Goal: Task Accomplishment & Management: Manage account settings

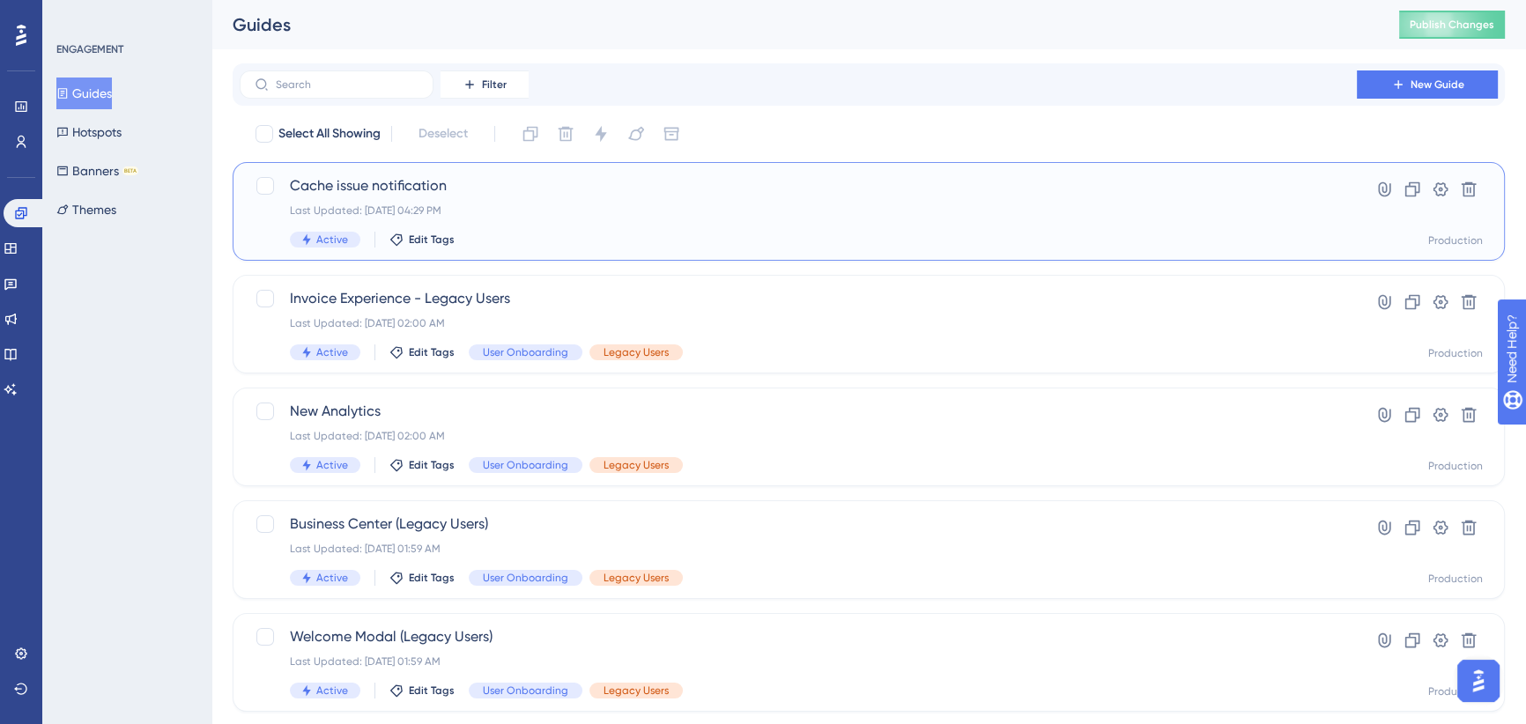
click at [729, 188] on span "Cache issue notification" at bounding box center [798, 185] width 1017 height 21
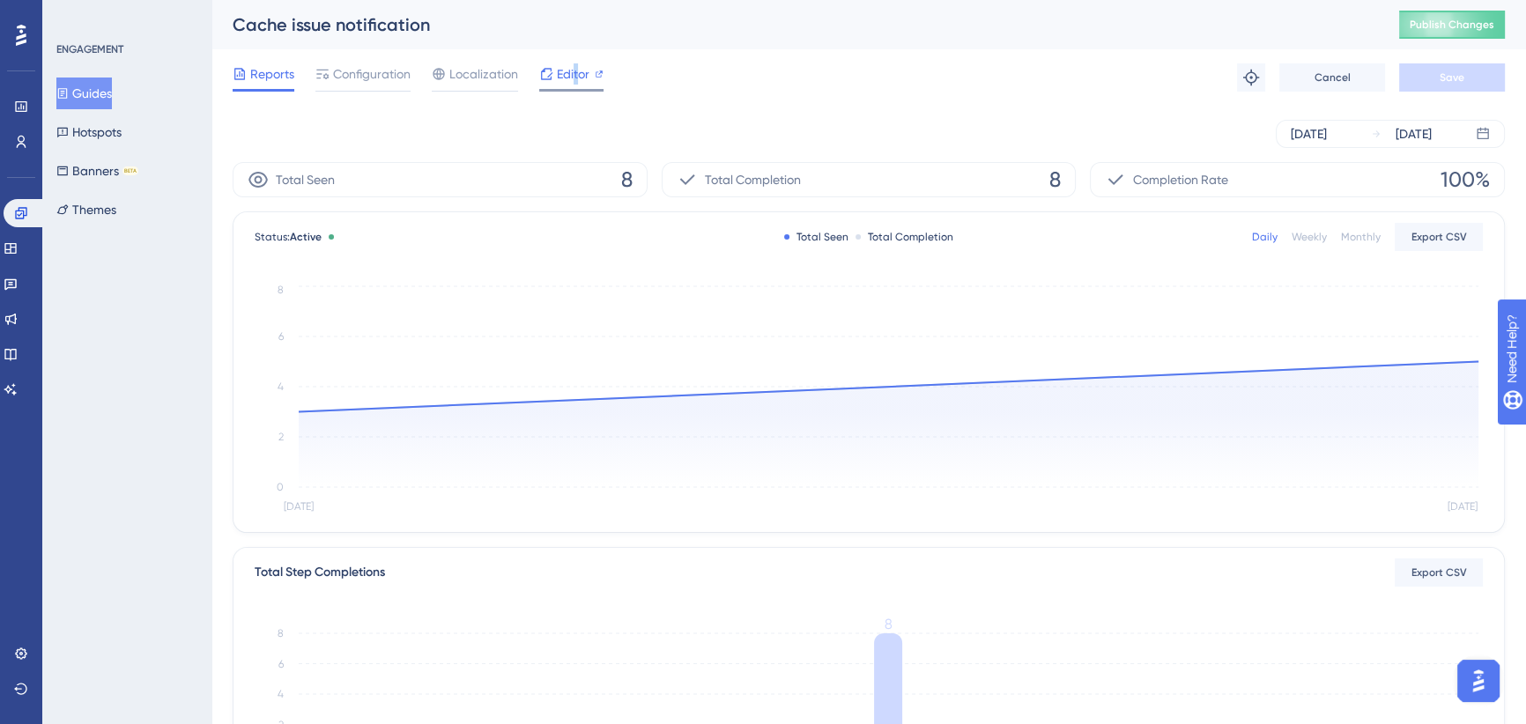
click at [576, 75] on span "Editor" at bounding box center [573, 73] width 33 height 21
click at [387, 71] on span "Configuration" at bounding box center [372, 73] width 78 height 21
click at [351, 83] on span "Configuration" at bounding box center [372, 73] width 78 height 21
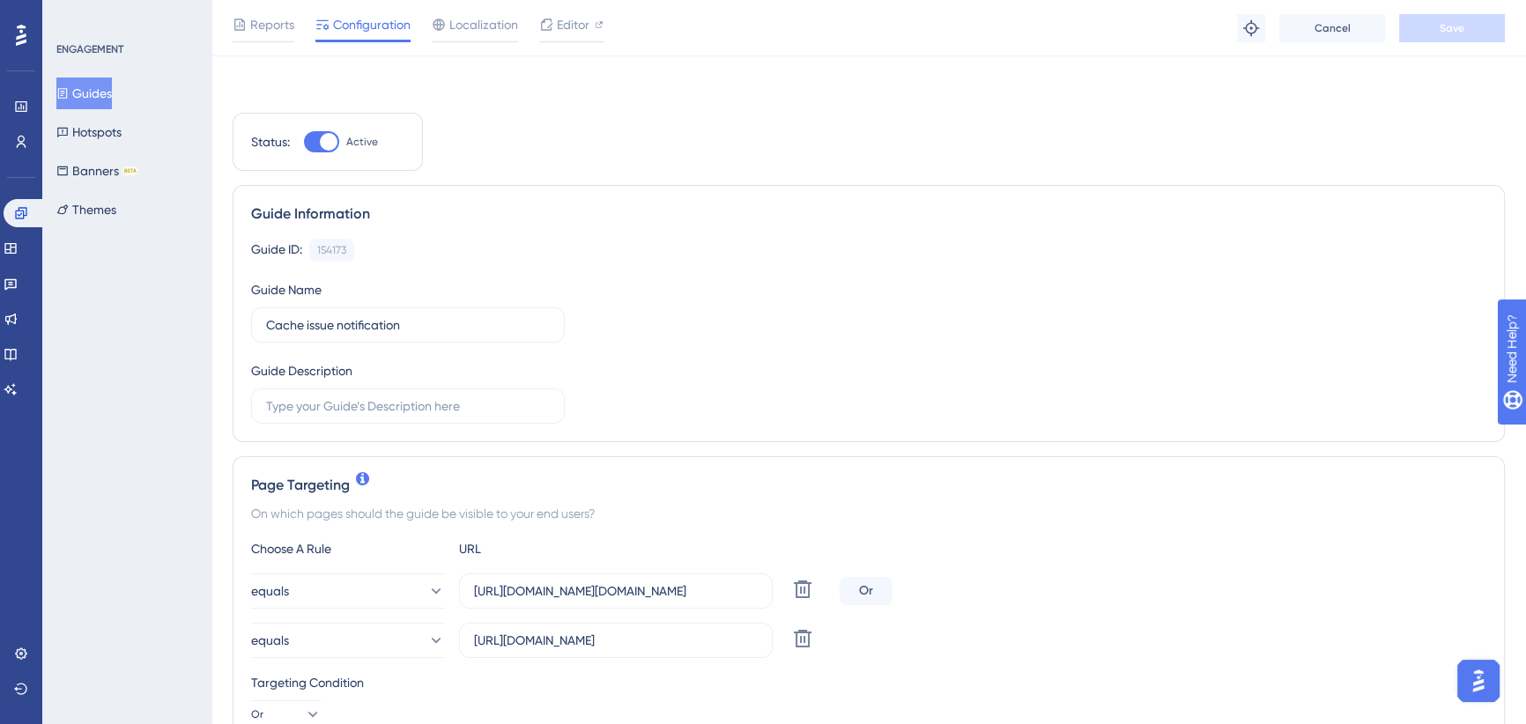
scroll to position [320, 0]
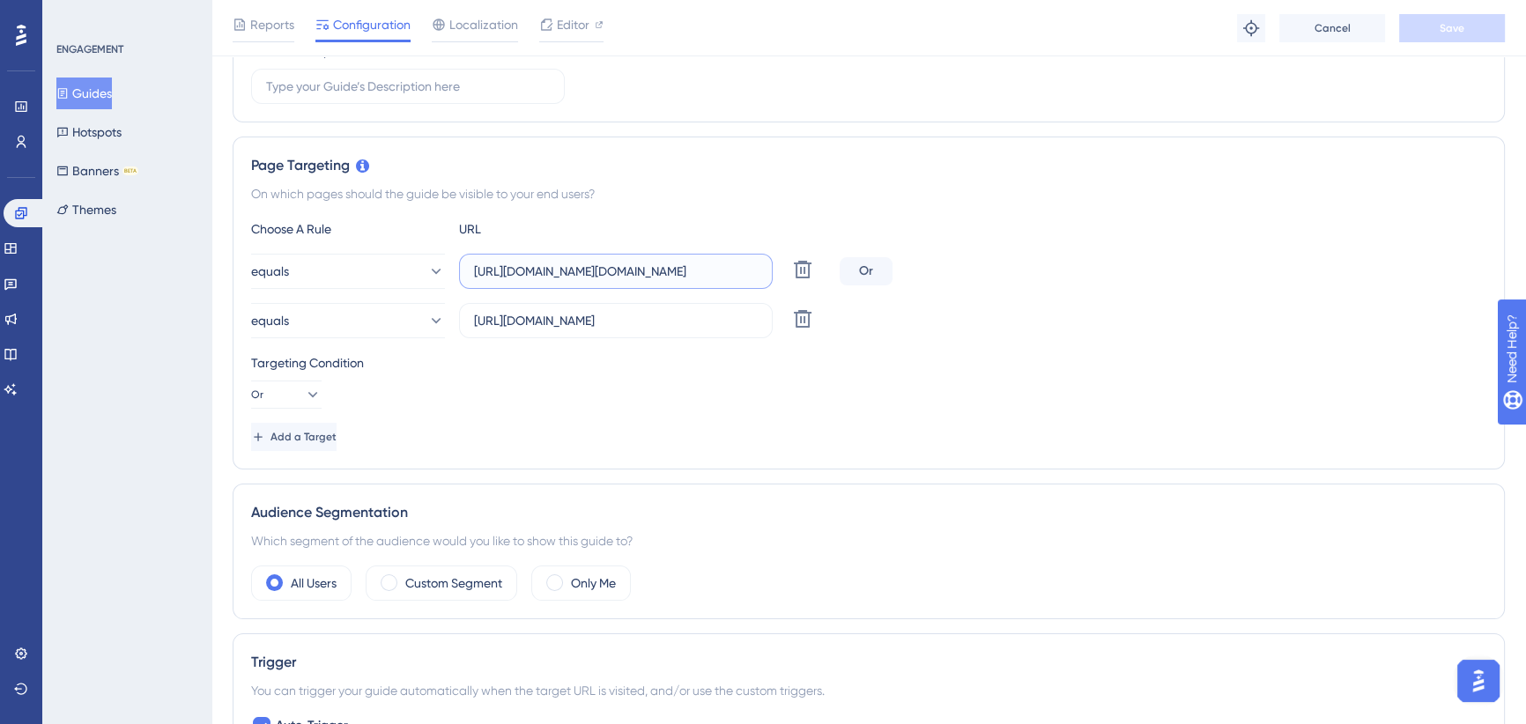
click at [656, 271] on input "https://sousuat-identity.azurewebsites.net/Identity/Account/Login?ReturnUrl=%2F…" at bounding box center [616, 271] width 284 height 19
drag, startPoint x: 719, startPoint y: 273, endPoint x: 780, endPoint y: 264, distance: 61.4
click at [780, 264] on div "equals https://sousuat-identity.azurewebsites.net/Identity/Account/Login?Return…" at bounding box center [542, 271] width 582 height 35
drag, startPoint x: 674, startPoint y: 266, endPoint x: 654, endPoint y: 266, distance: 20.3
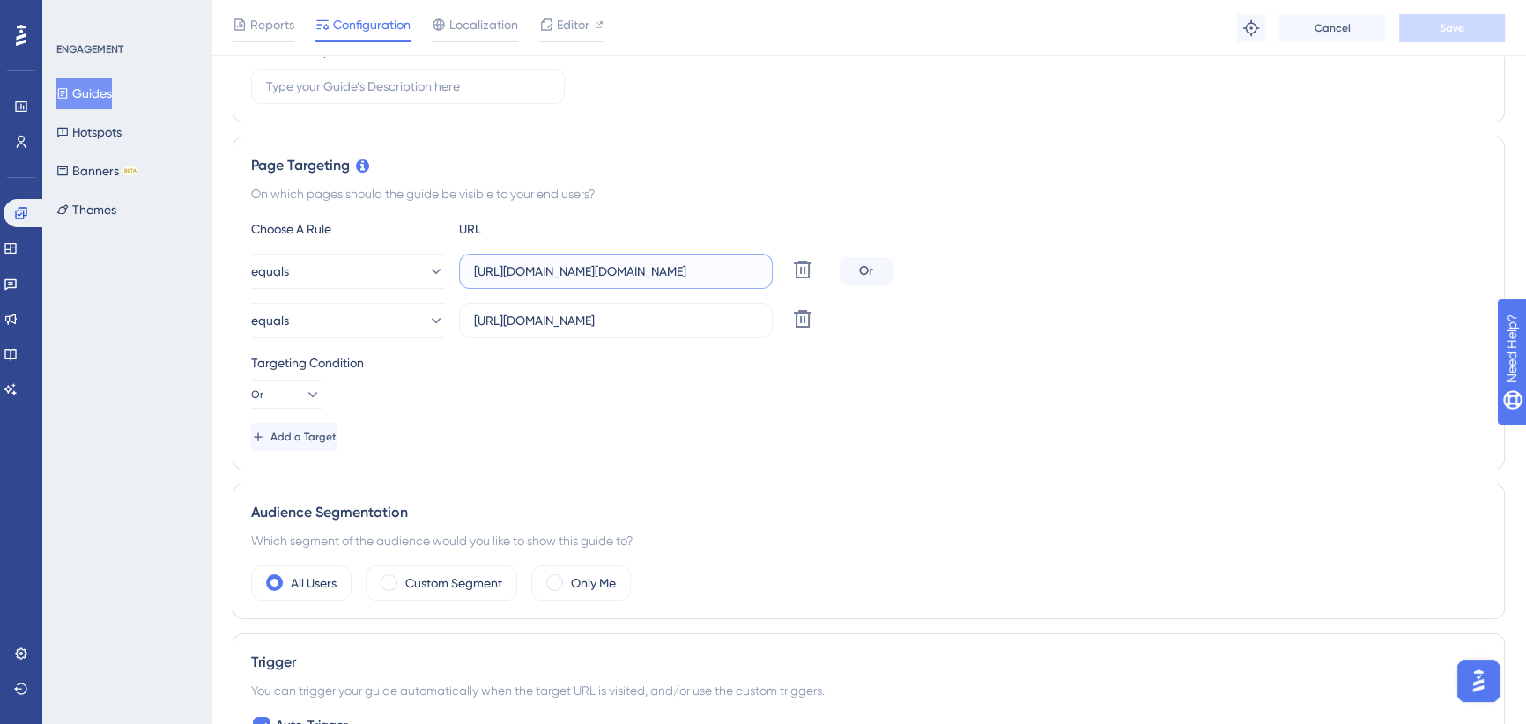
click at [672, 265] on input "https://sousuat-identity.azurewebsites.net/Identity/Account/Login?ReturnUrl=%2F…" at bounding box center [616, 271] width 284 height 19
click at [545, 271] on input "https://sousuat-identity.azurewebsites.net/Identity/Account/Login?ReturnUrl=%2F…" at bounding box center [616, 271] width 284 height 19
drag, startPoint x: 537, startPoint y: 270, endPoint x: 582, endPoint y: 264, distance: 45.2
click at [431, 267] on div "equals https://sousuat-identity.azurewebsites.net/Identity/Account/Login?Return…" at bounding box center [542, 271] width 582 height 35
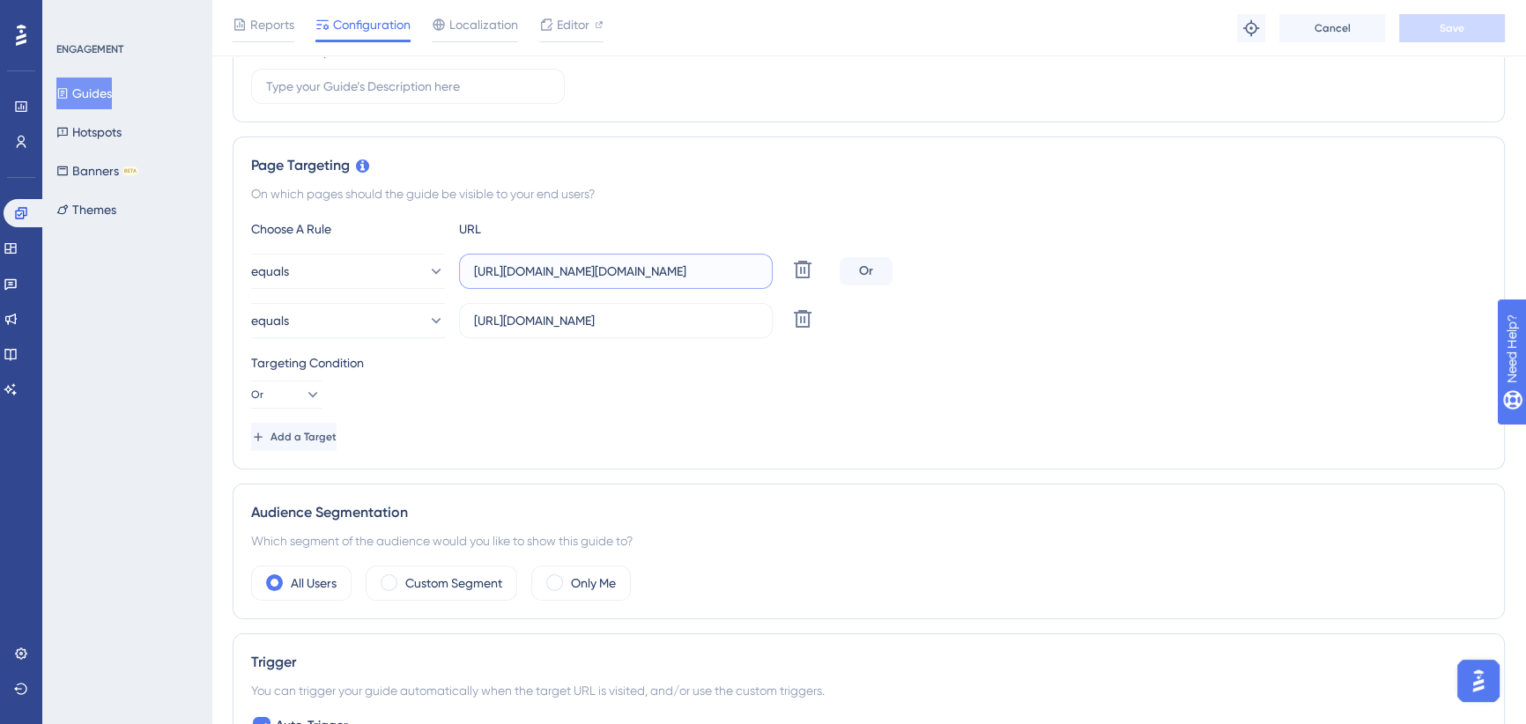
click at [587, 273] on input "https://sousuat-identity.azurewebsites.net/Identity/Account/Login?ReturnUrl=%2F…" at bounding box center [616, 271] width 284 height 19
drag, startPoint x: 658, startPoint y: 270, endPoint x: 942, endPoint y: 270, distance: 283.7
click at [942, 270] on div "equals https://sousuat-identity.azurewebsites.net/Identity/Account/Login?Return…" at bounding box center [868, 271] width 1235 height 35
type input "https://sousuat-identity.azurewebsites.net/"
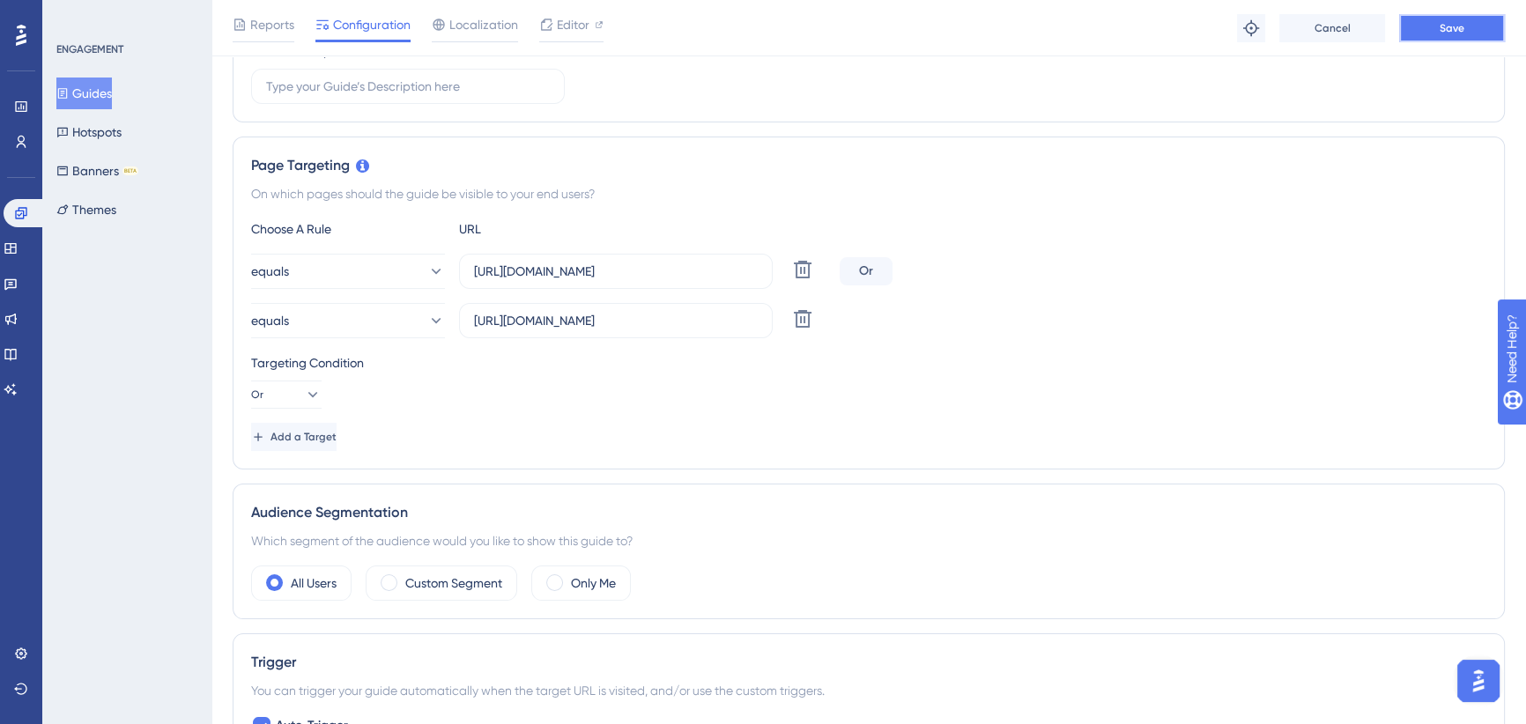
click at [1425, 26] on button "Save" at bounding box center [1452, 28] width 106 height 28
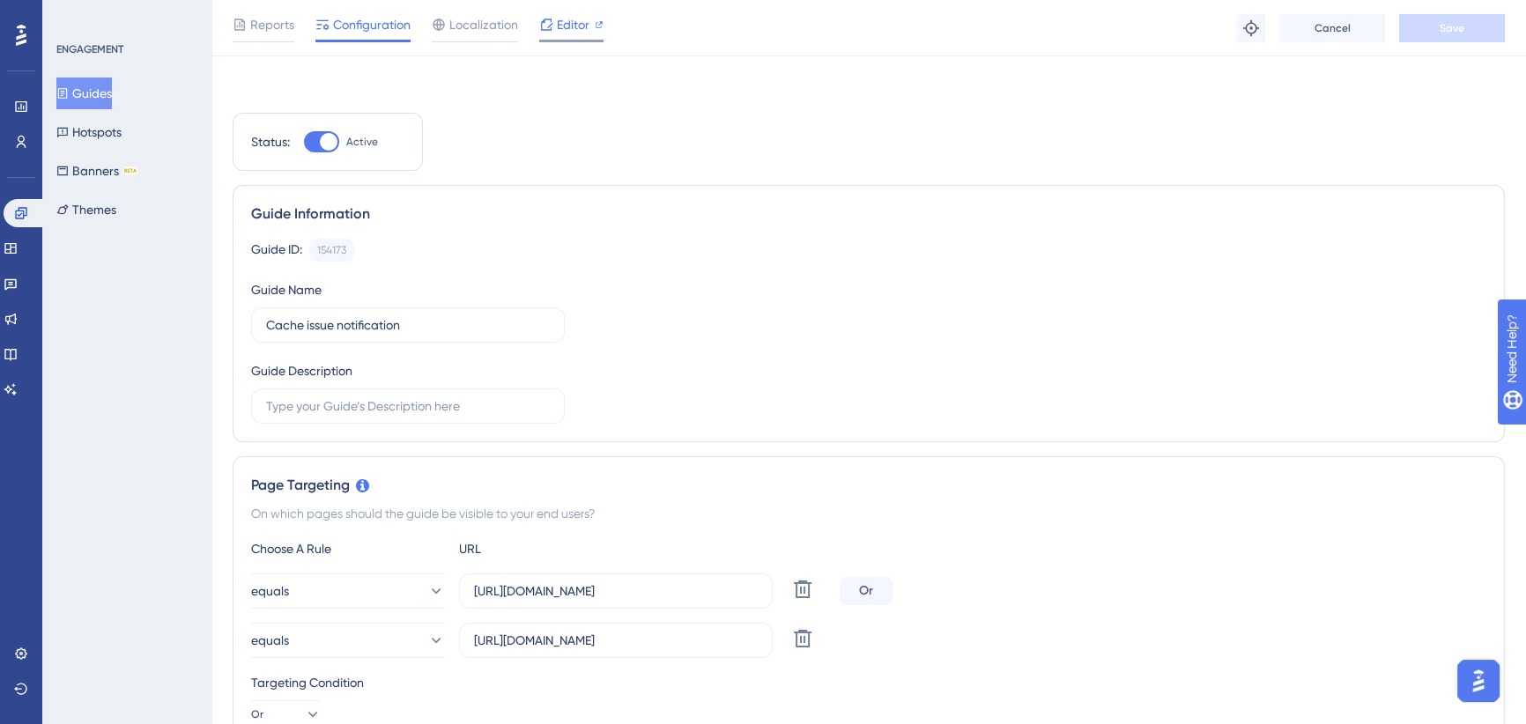
click at [574, 26] on div "Cache issue notification" at bounding box center [794, 24] width 1123 height 25
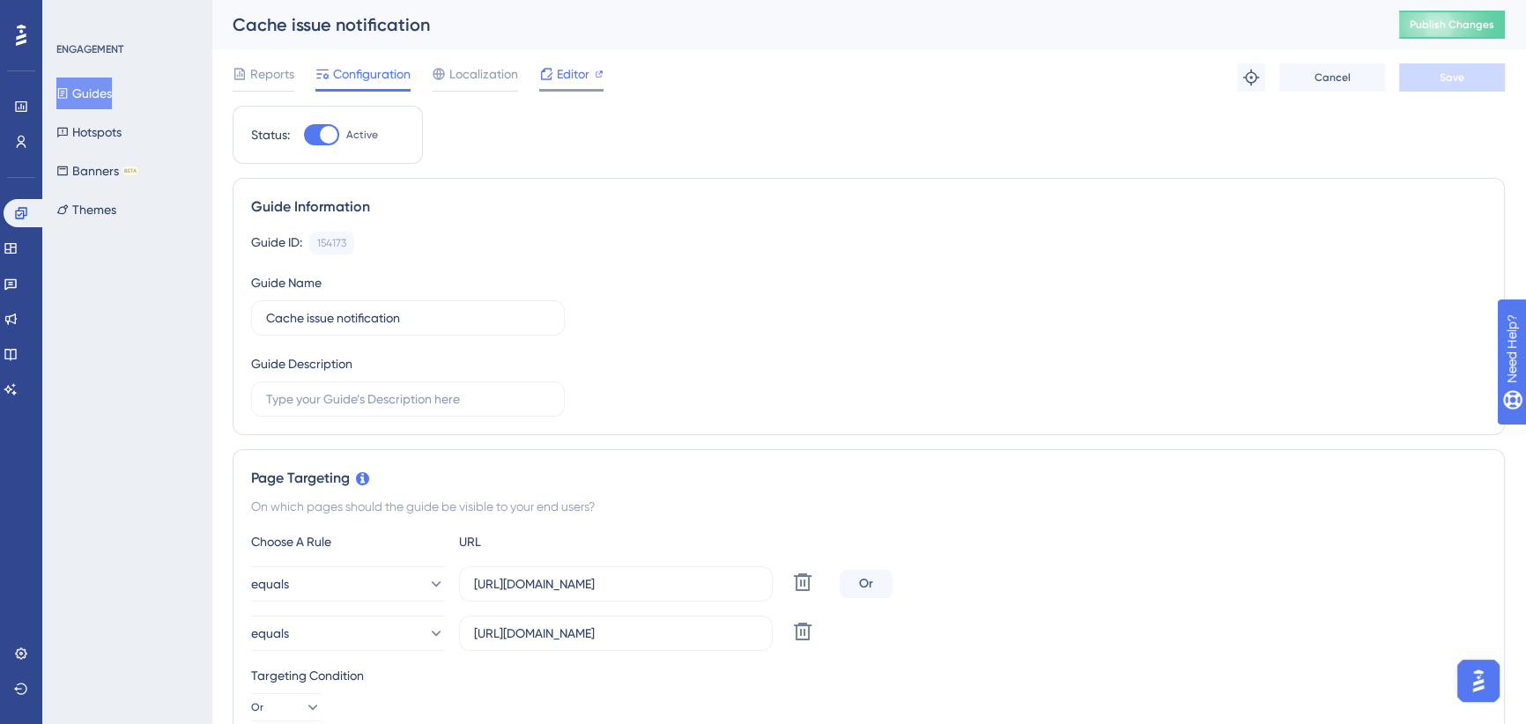
click at [565, 66] on span "Editor" at bounding box center [573, 73] width 33 height 21
click at [1427, 33] on button "Publish Changes" at bounding box center [1452, 25] width 106 height 28
click at [323, 508] on div "Page Targeting On which pages should the guide be visible to your end users? Ch…" at bounding box center [869, 615] width 1272 height 333
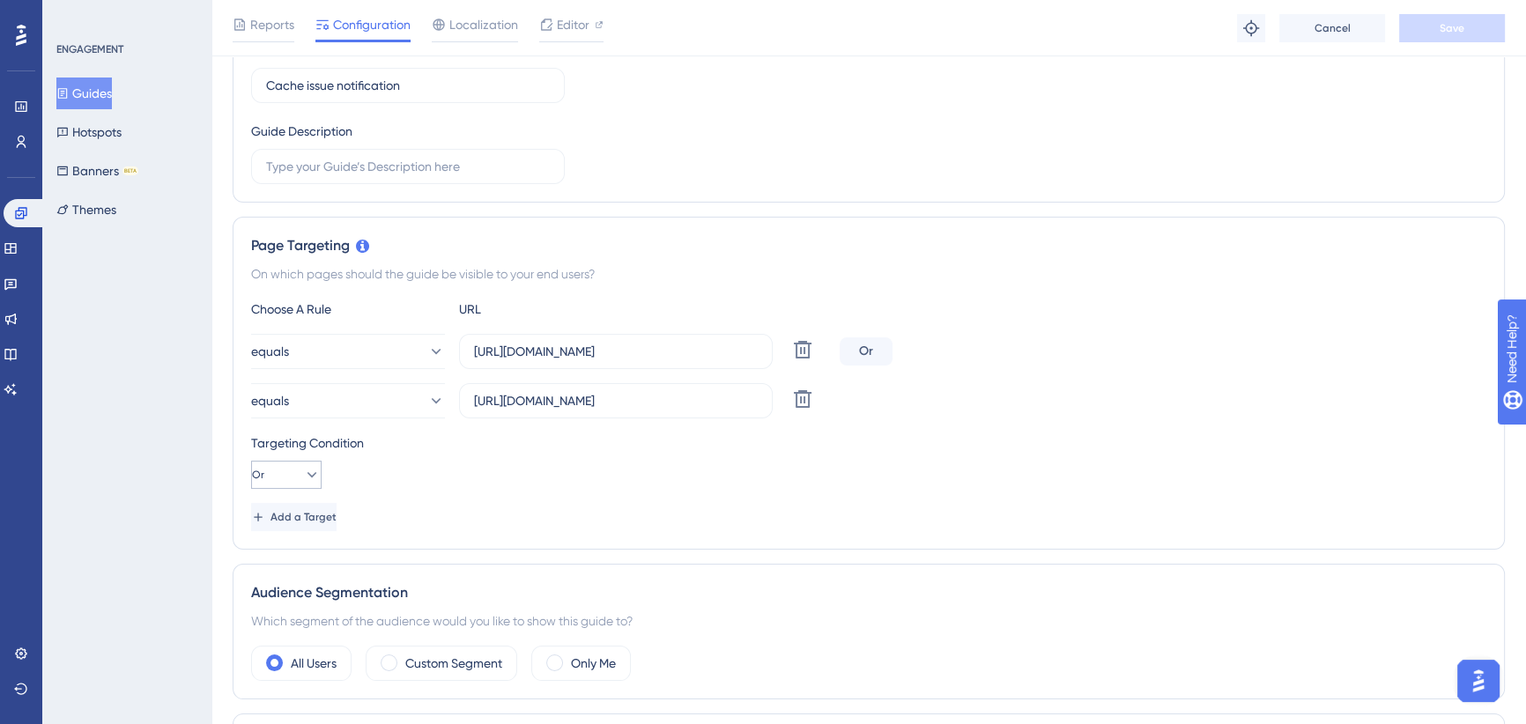
click at [316, 529] on button "Add a Target" at bounding box center [293, 517] width 85 height 28
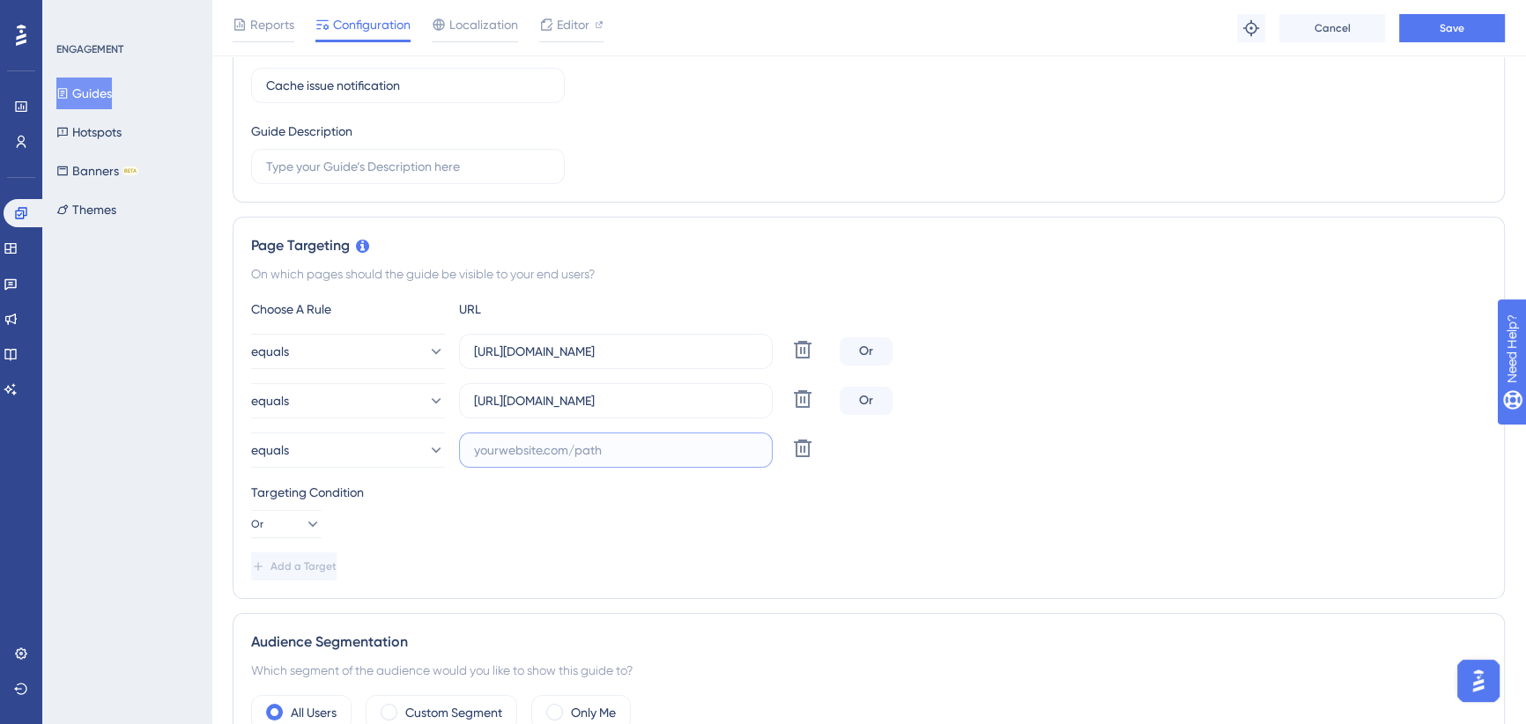
click at [562, 456] on input "text" at bounding box center [616, 450] width 284 height 19
click at [552, 448] on input "text" at bounding box center [616, 450] width 284 height 19
paste input "https://icy-desert-045d76c0f.1.azurestaticapps.net/"
type input "https://icy-desert-045d76c0f.1.azurestaticapps.net/"
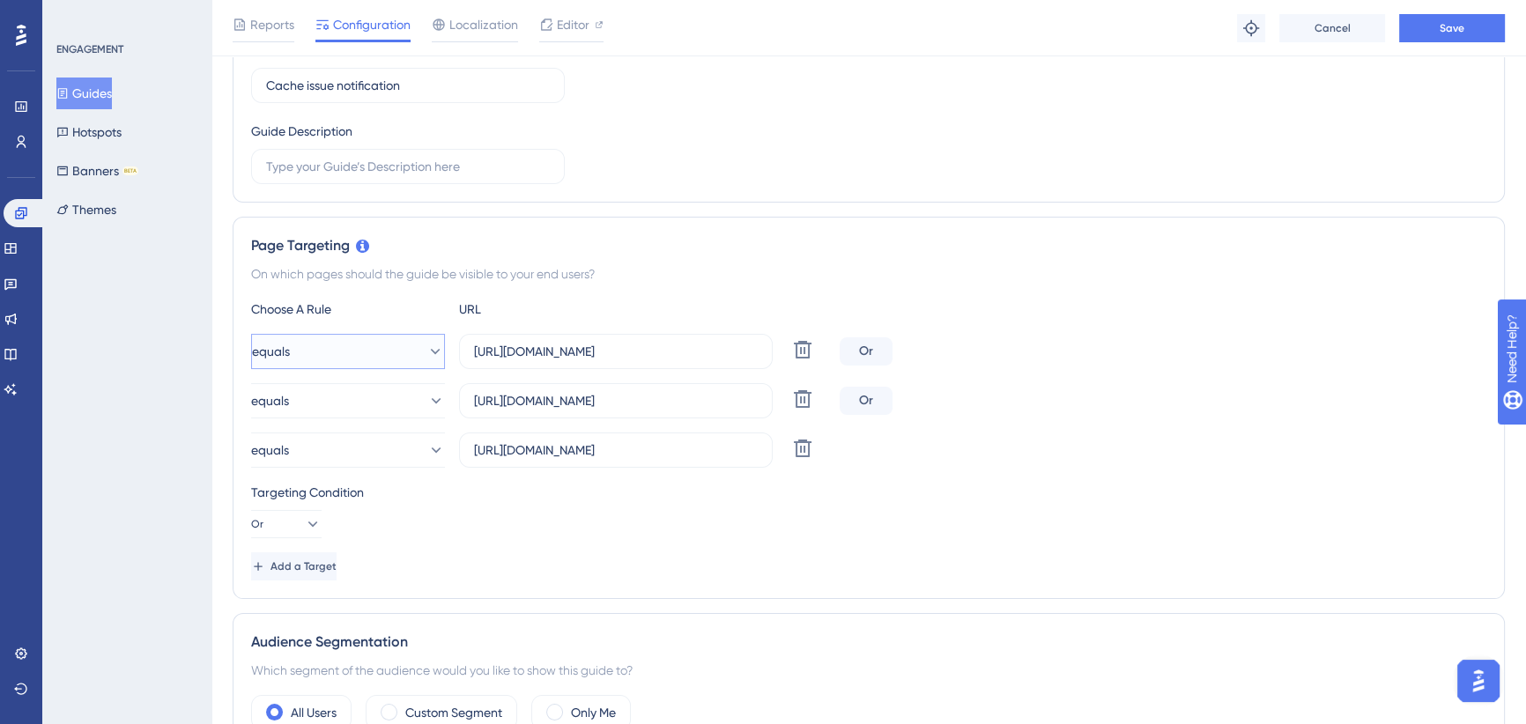
click at [356, 344] on button "equals" at bounding box center [348, 351] width 194 height 35
click at [311, 468] on span "contains" at bounding box center [287, 475] width 48 height 21
click at [326, 405] on button "equals" at bounding box center [348, 400] width 194 height 35
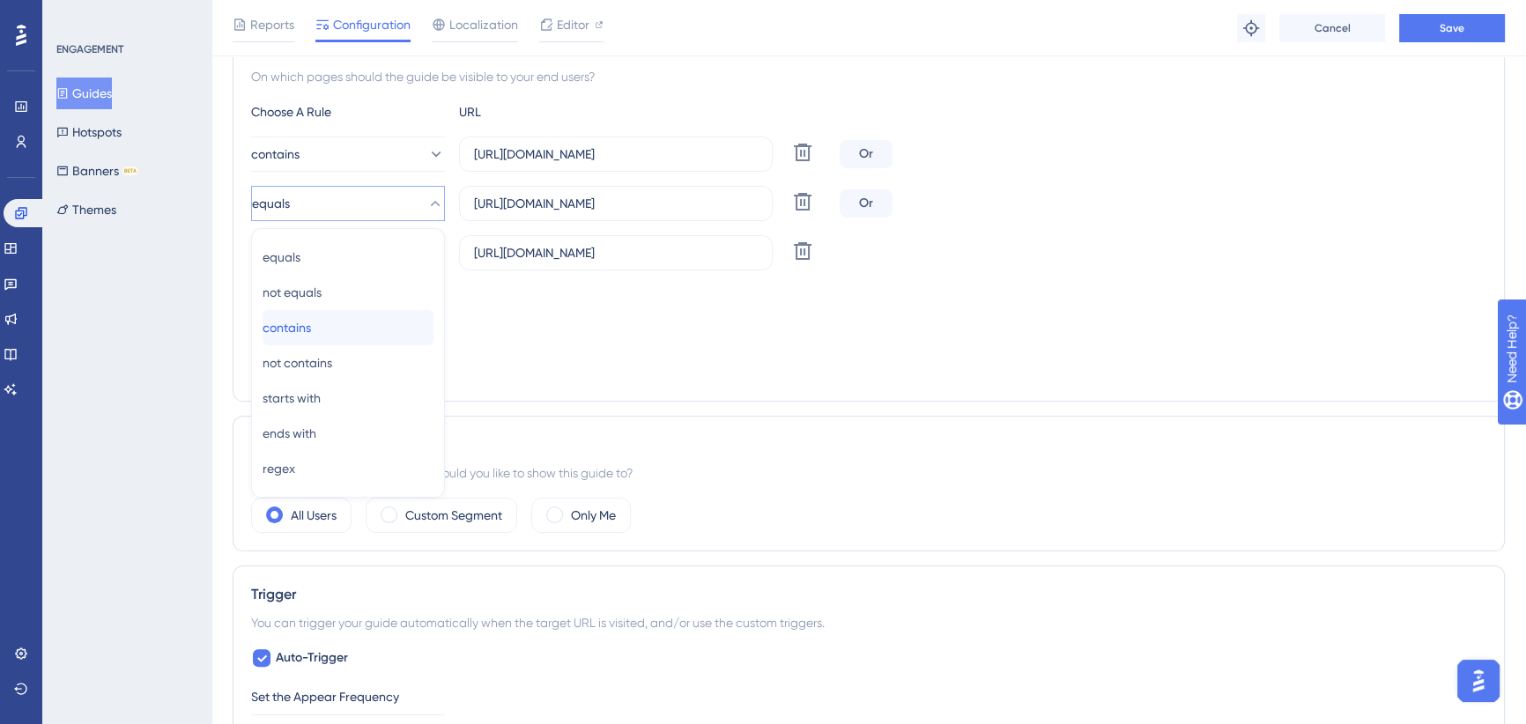
click at [311, 334] on span "contains" at bounding box center [287, 327] width 48 height 21
click at [338, 247] on button "equals" at bounding box center [348, 252] width 194 height 35
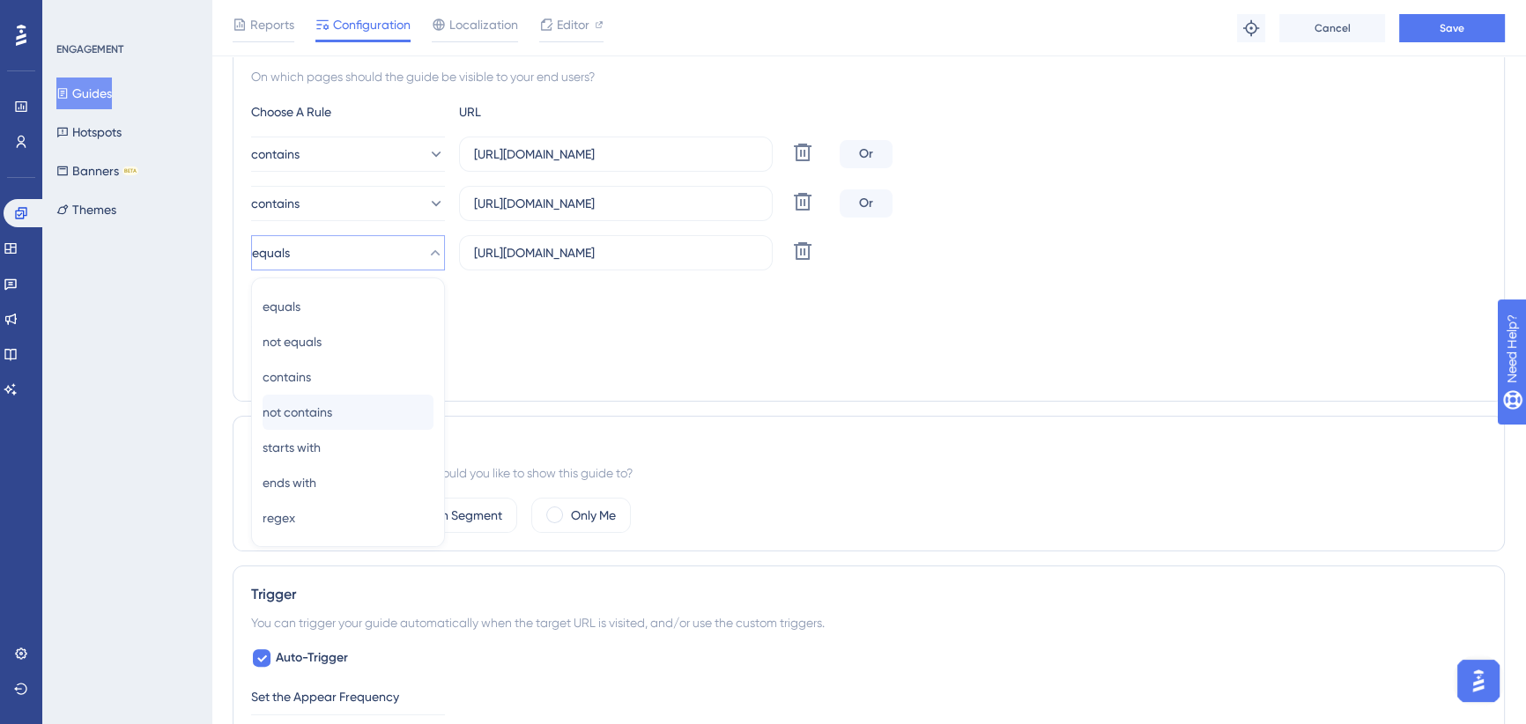
scroll to position [486, 0]
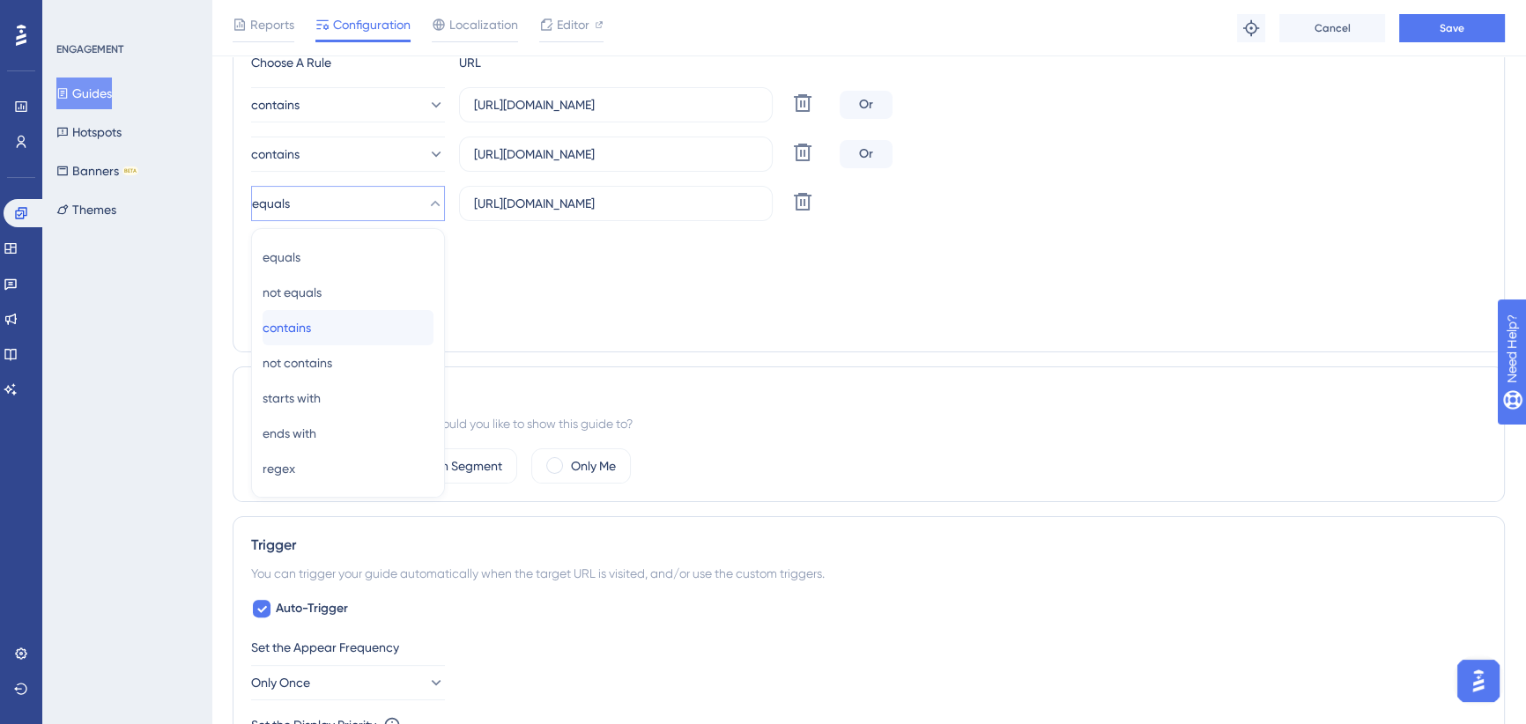
click at [311, 319] on span "contains" at bounding box center [287, 327] width 48 height 21
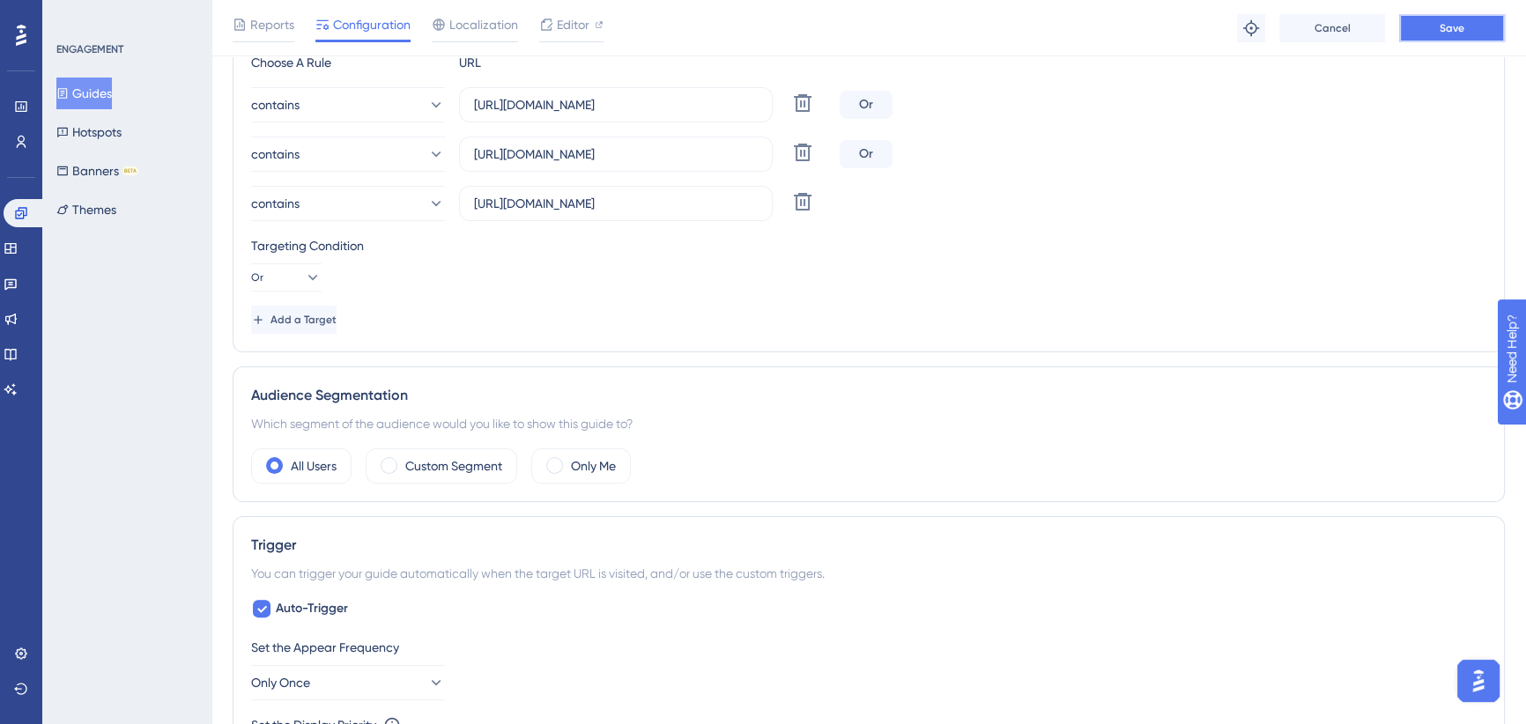
click at [1431, 26] on button "Save" at bounding box center [1452, 28] width 106 height 28
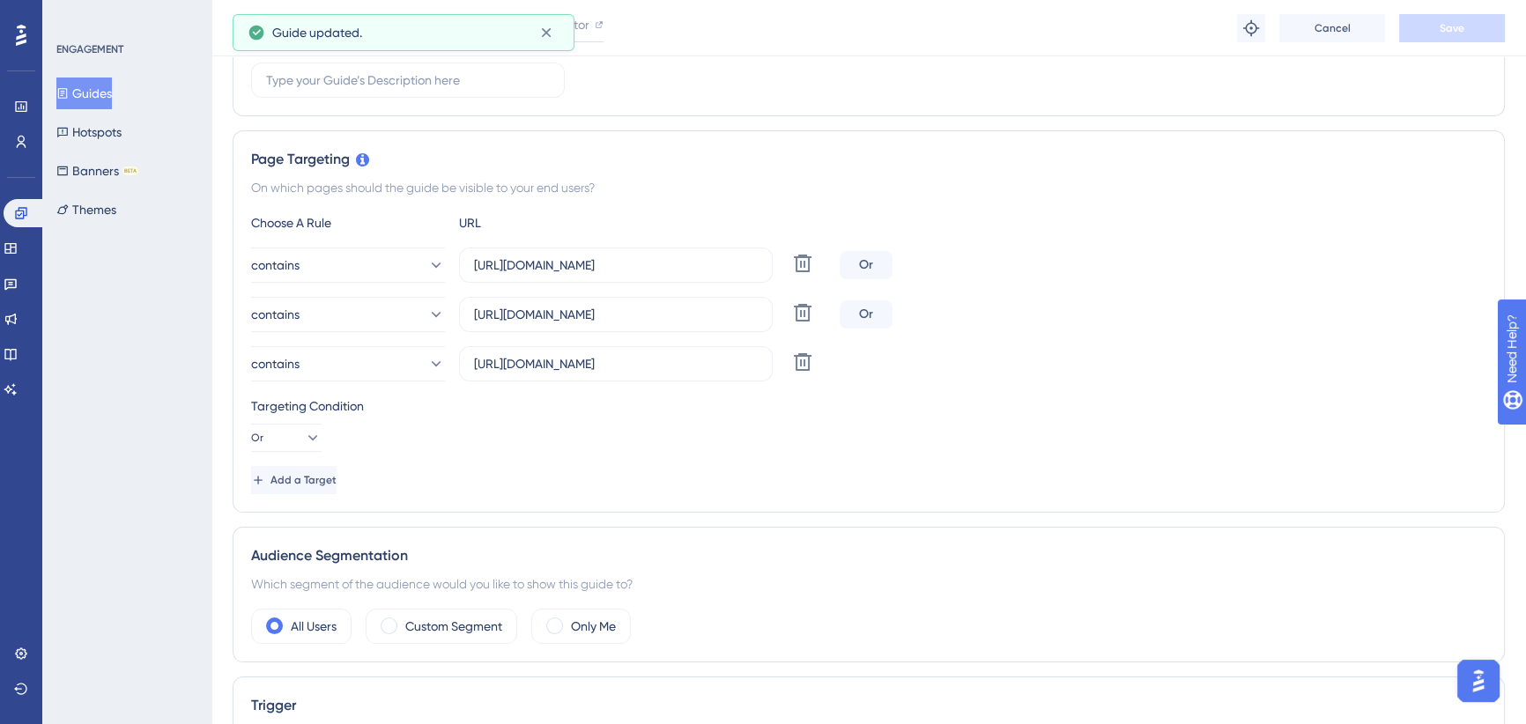
scroll to position [0, 0]
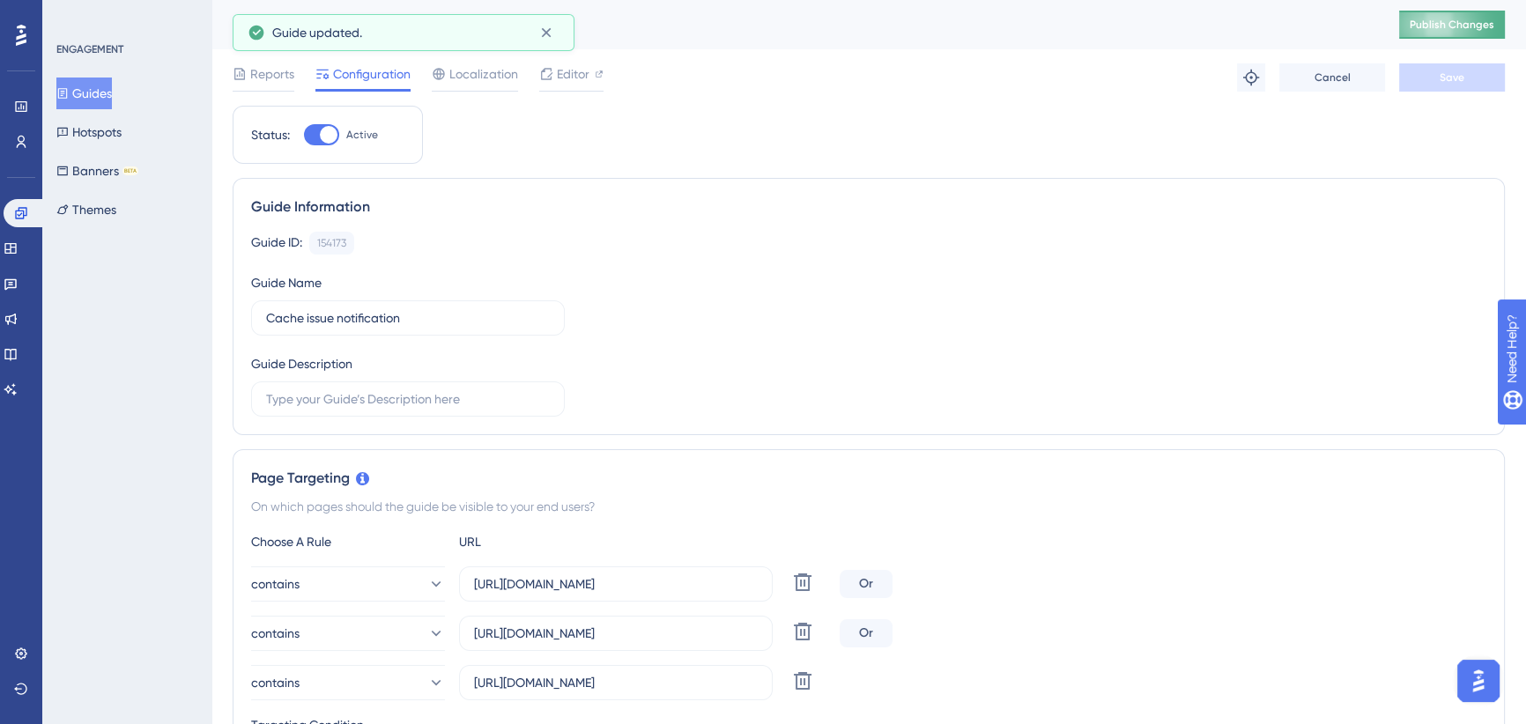
click at [1447, 31] on span "Publish Changes" at bounding box center [1452, 25] width 85 height 14
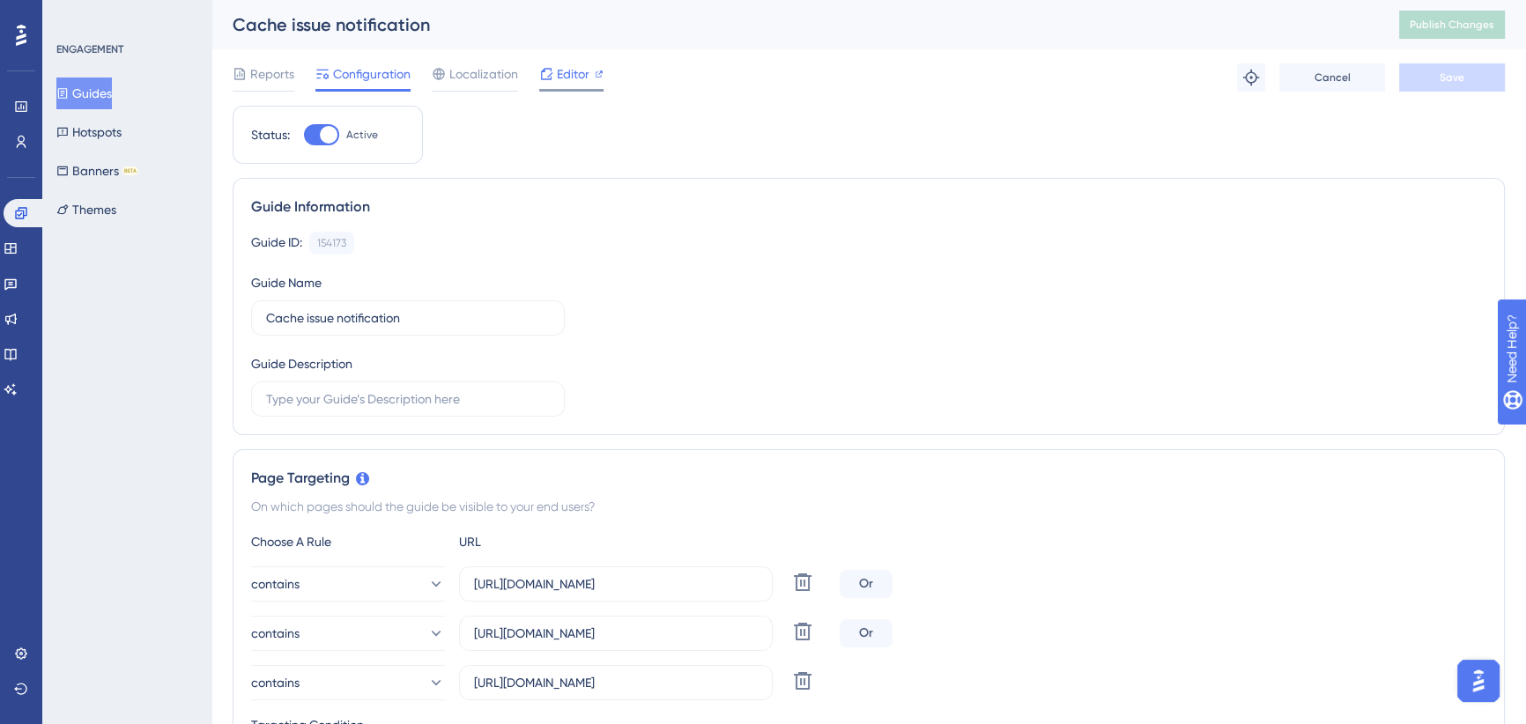
click at [579, 77] on span "Editor" at bounding box center [573, 73] width 33 height 21
click at [111, 99] on button "Guides" at bounding box center [84, 94] width 56 height 32
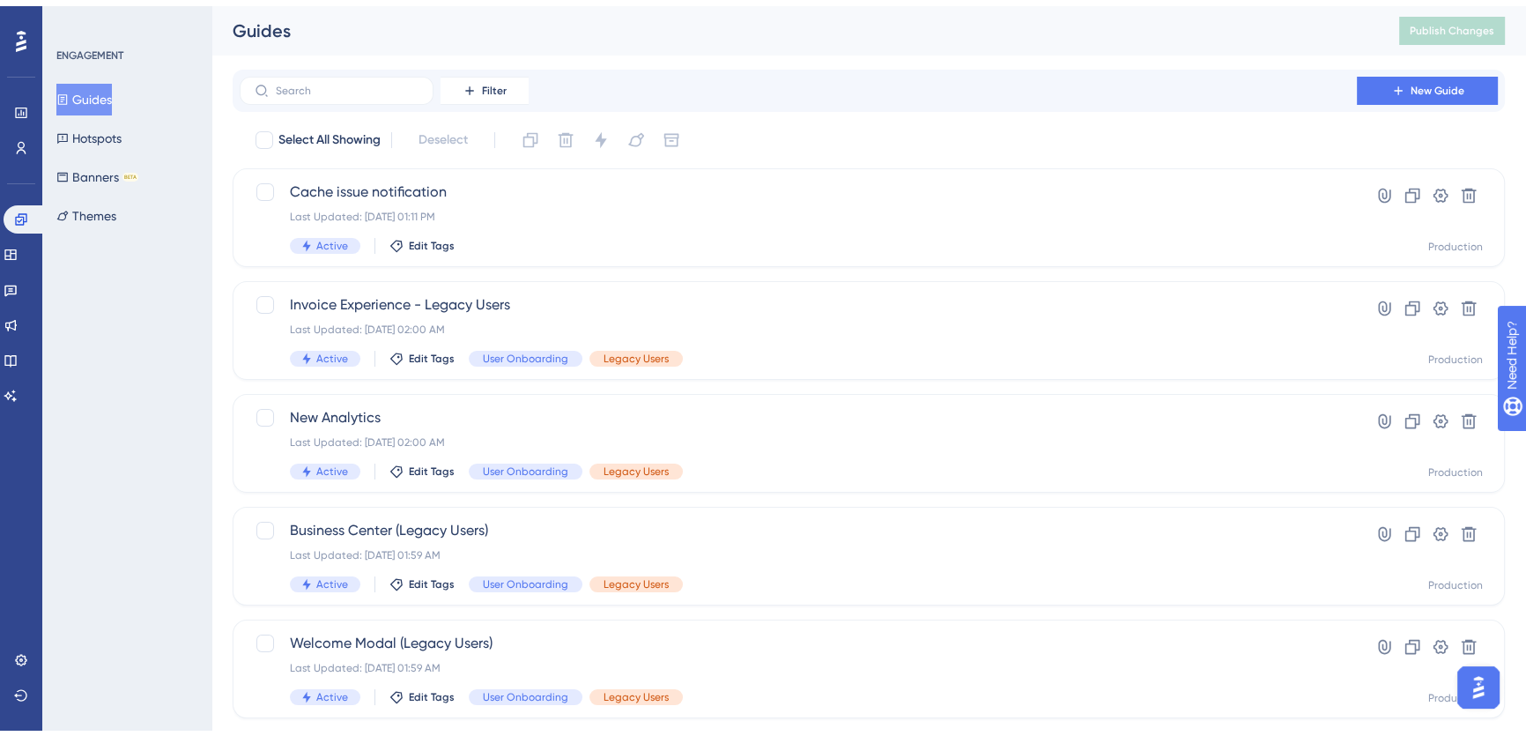
scroll to position [560, 0]
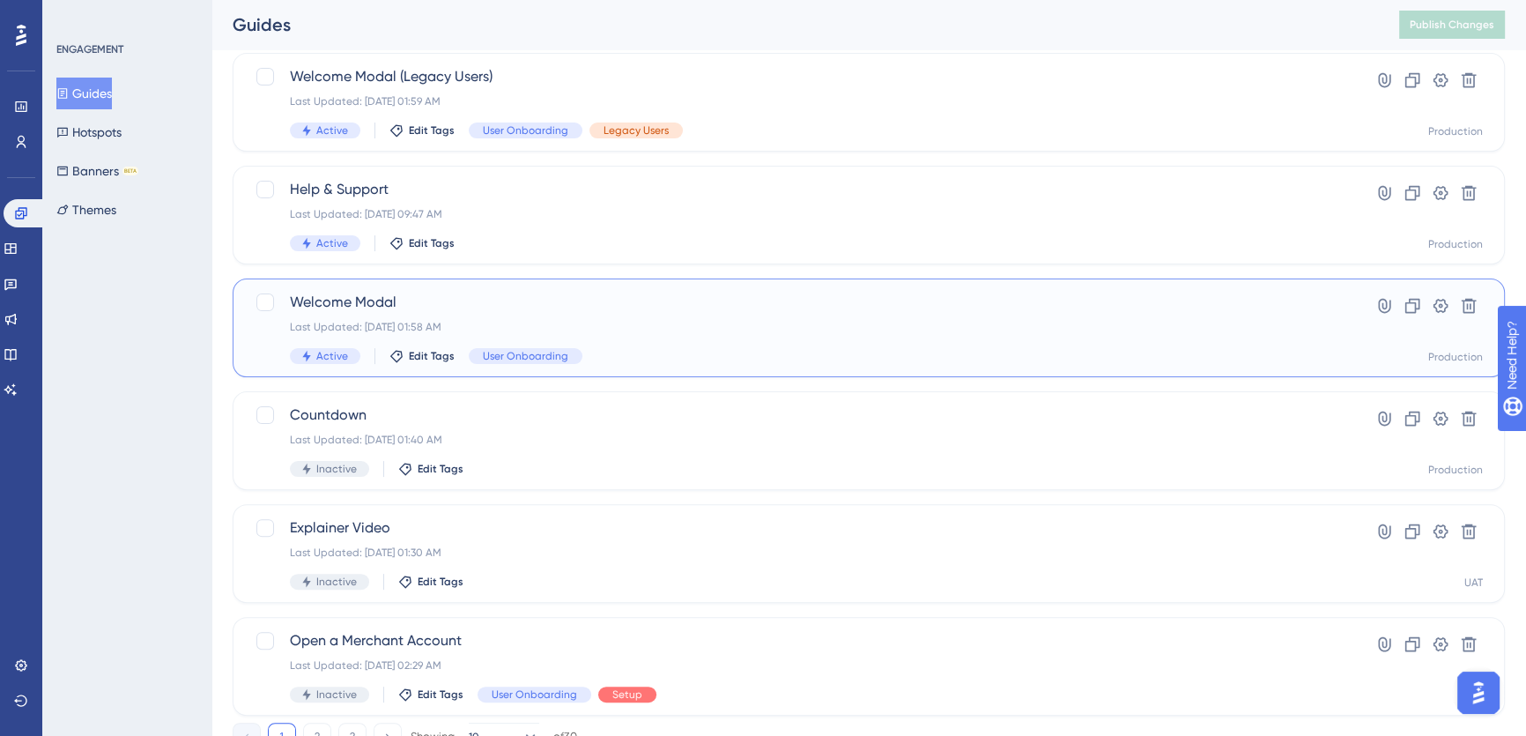
click at [1108, 310] on span "Welcome Modal" at bounding box center [798, 302] width 1017 height 21
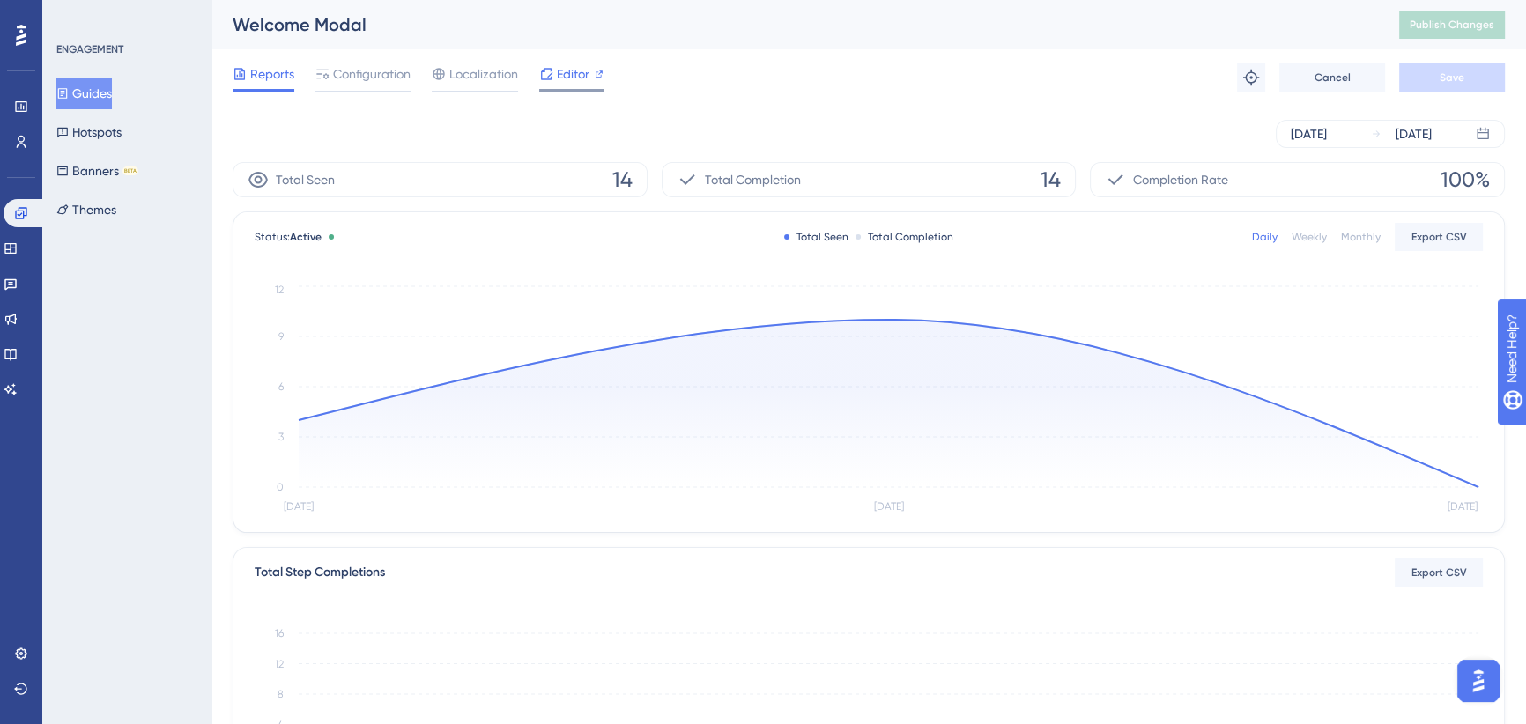
click at [577, 73] on span "Editor" at bounding box center [573, 73] width 33 height 21
click at [365, 82] on span "Configuration" at bounding box center [372, 73] width 78 height 21
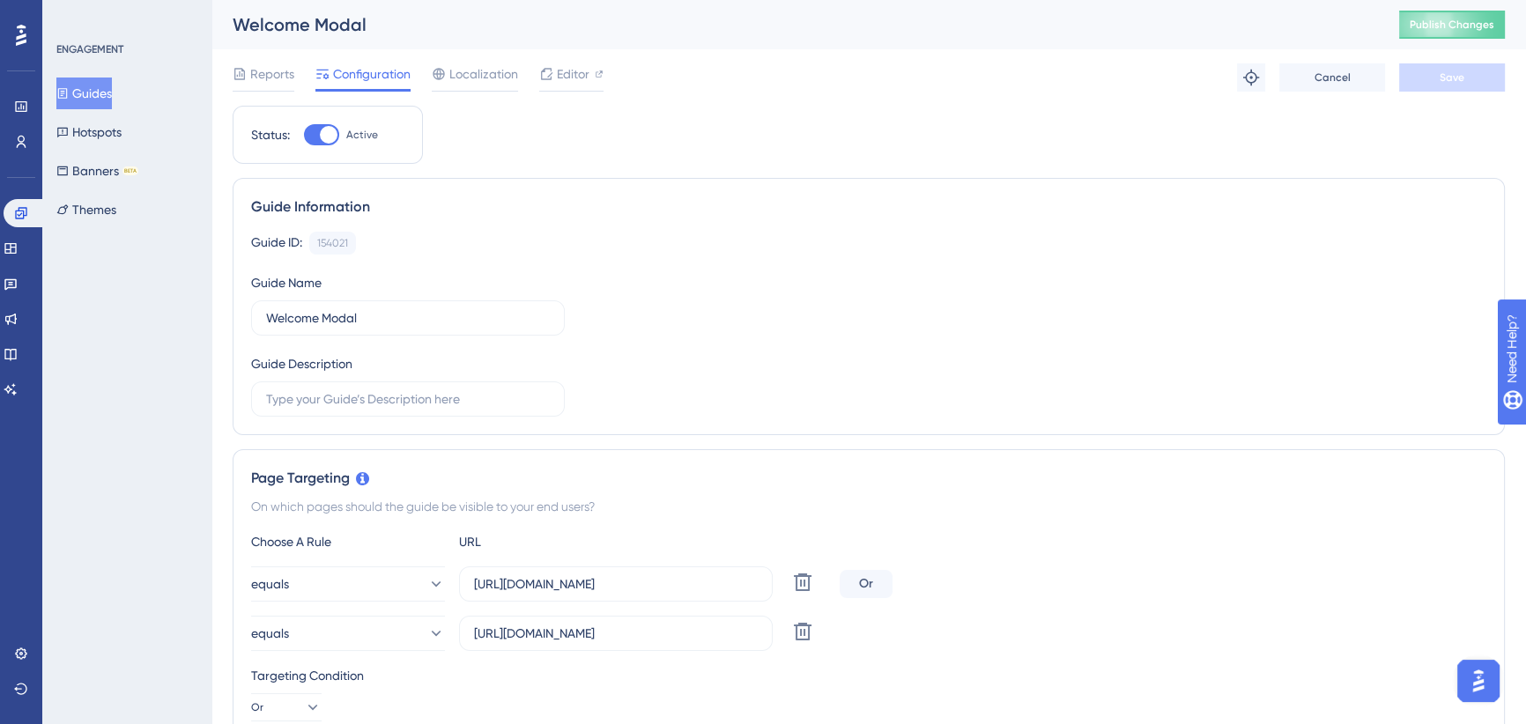
click at [1449, 24] on span "Publish Changes" at bounding box center [1452, 25] width 85 height 14
